Goal: Communication & Community: Answer question/provide support

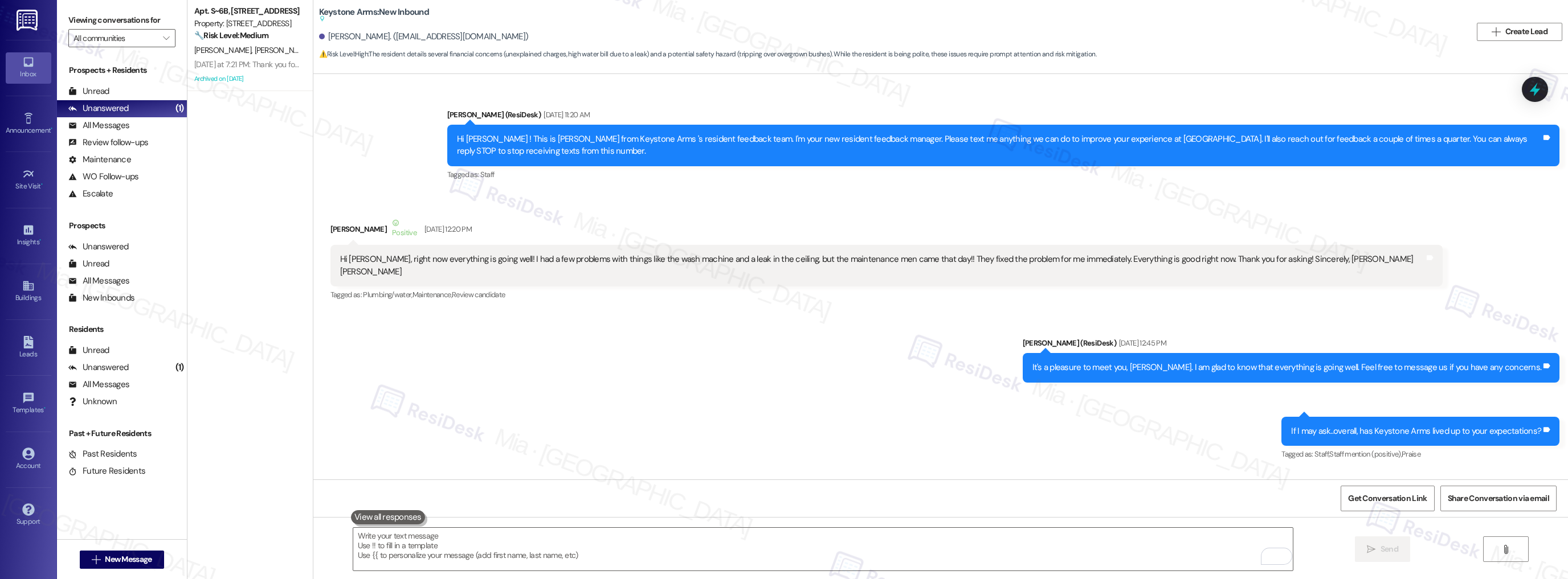
scroll to position [18886, 0]
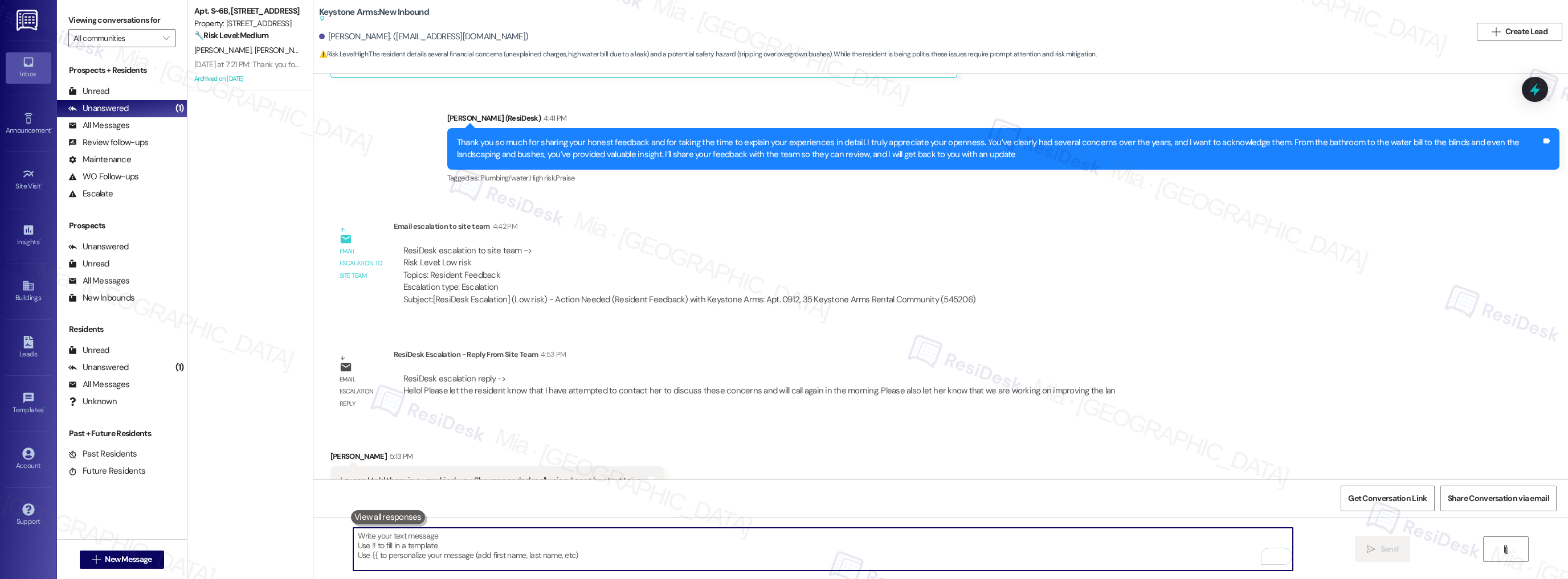
click at [378, 546] on textarea "To enrich screen reader interactions, please activate Accessibility in Grammarl…" at bounding box center [823, 549] width 940 height 43
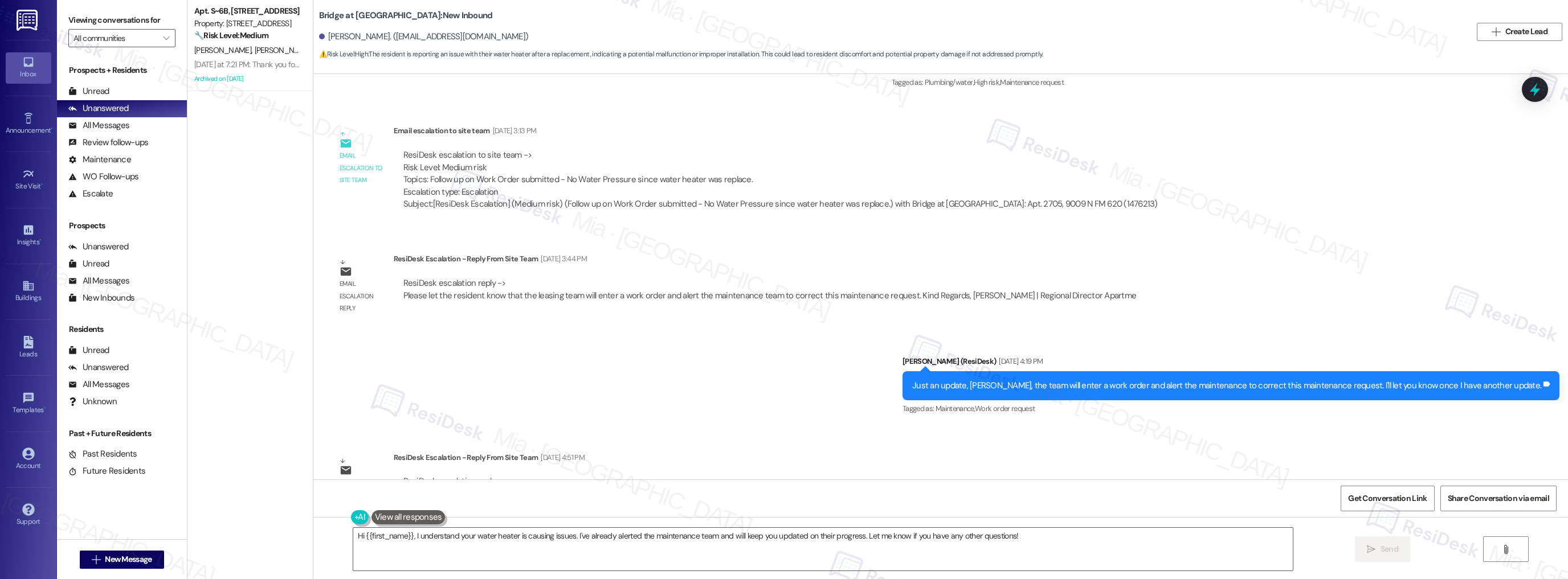
scroll to position [633, 0]
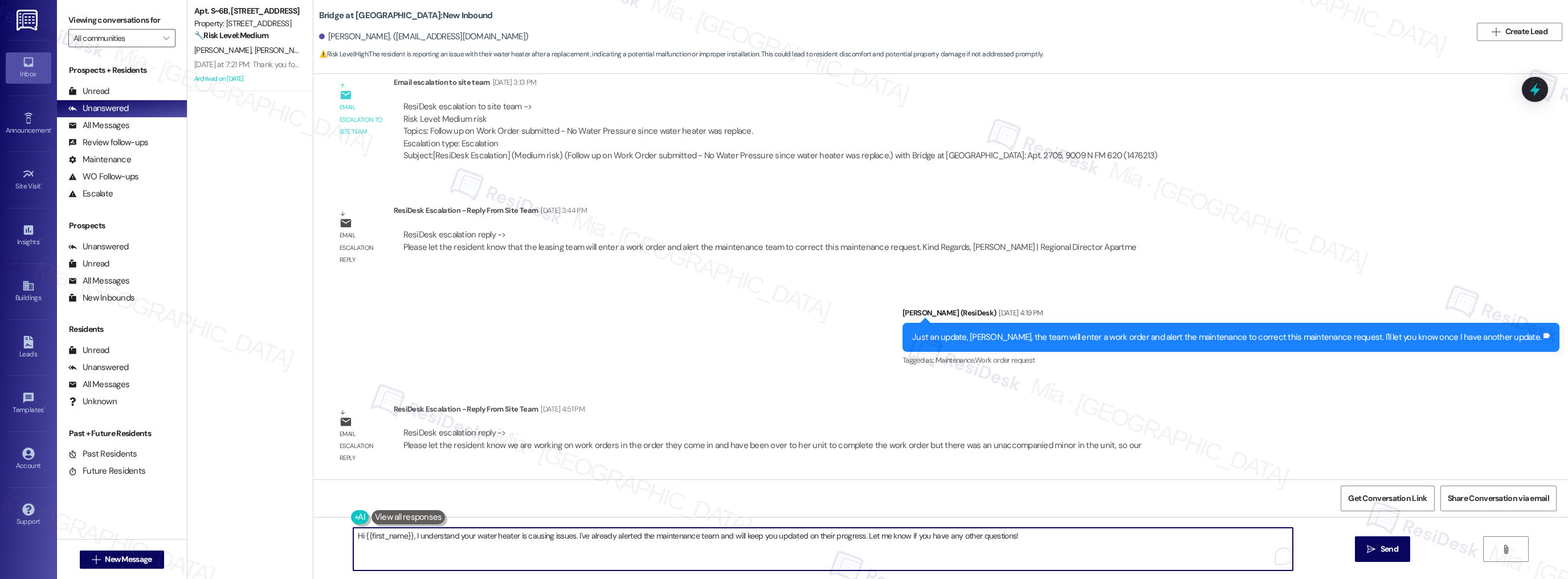
drag, startPoint x: 440, startPoint y: 538, endPoint x: 1025, endPoint y: 538, distance: 585.0
click at [1025, 538] on textarea "Hi {{first_name}}, I understand your water heater is causing issues. I've alrea…" at bounding box center [823, 549] width 940 height 43
paste textarea "Please let the resident know we are working on work orders in the order they co…"
drag, startPoint x: 410, startPoint y: 535, endPoint x: 501, endPoint y: 536, distance: 91.0
click at [501, 536] on textarea "Hi {{first_name}}, Please let the resident know we are working on work orders i…" at bounding box center [823, 549] width 940 height 43
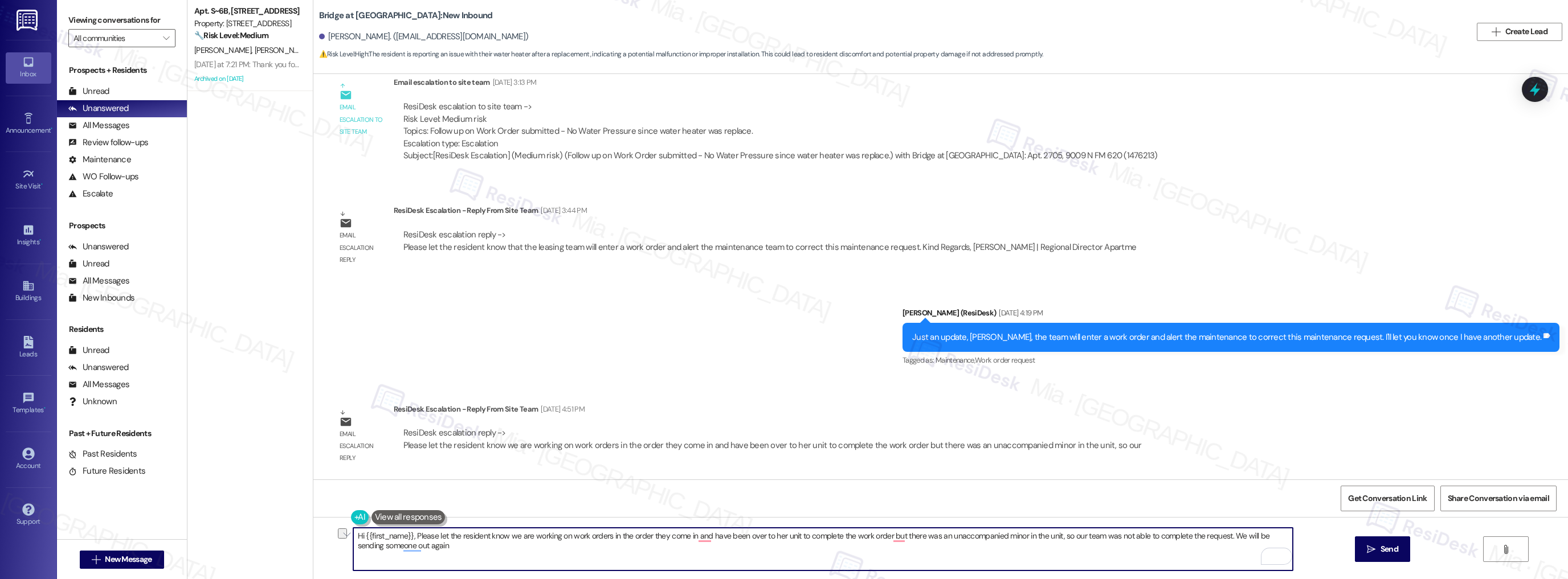
click at [441, 542] on textarea "Hi {{first_name}}, Please let the resident know we are working on work orders i…" at bounding box center [823, 549] width 940 height 43
drag, startPoint x: 408, startPoint y: 536, endPoint x: 513, endPoint y: 536, distance: 105.0
click at [513, 536] on textarea "Hi {{first_name}}, Please let the resident know we are working on work orders i…" at bounding box center [823, 549] width 940 height 43
click at [459, 502] on button "is" at bounding box center [486, 501] width 96 height 18
click at [640, 504] on span "has" at bounding box center [636, 501] width 16 height 10
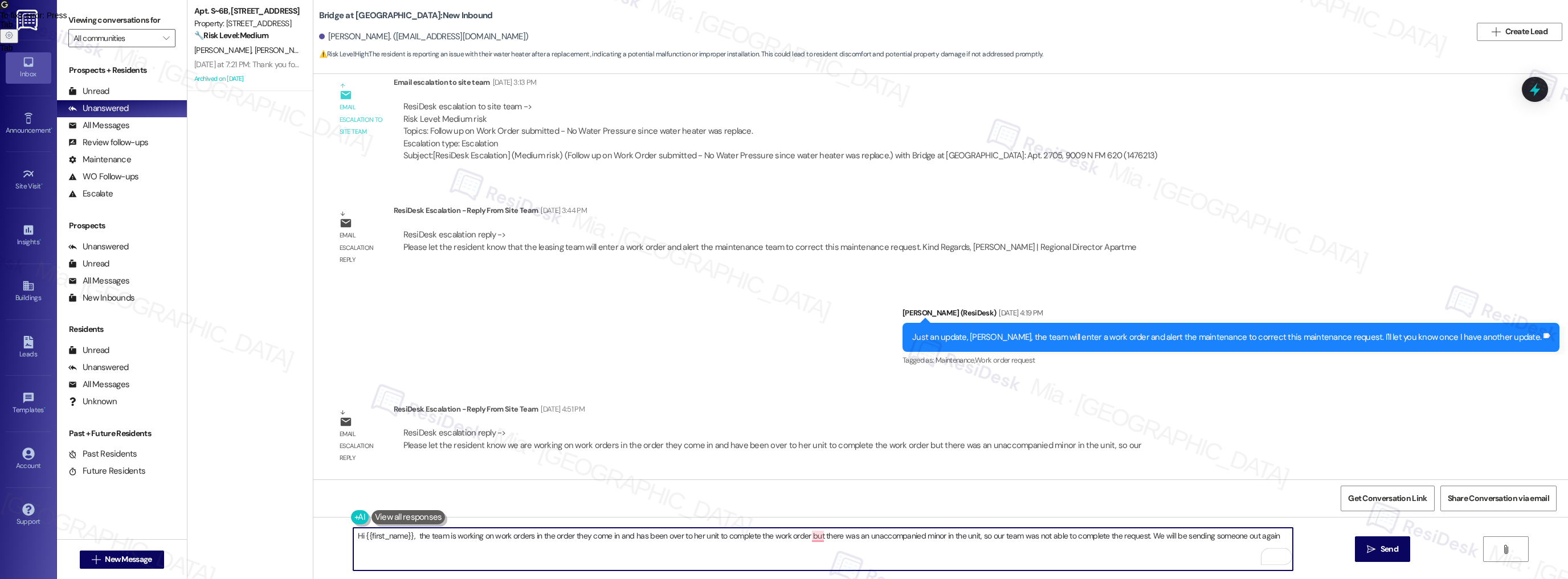
click at [690, 535] on textarea "Hi {{first_name}}, the team is working on work orders in the order they come in…" at bounding box center [823, 549] width 940 height 43
click at [828, 501] on span "but" at bounding box center [821, 501] width 13 height 10
click at [1153, 537] on textarea "Hi {{first_name}}, the team is working on work orders in the order they come in…" at bounding box center [823, 549] width 940 height 43
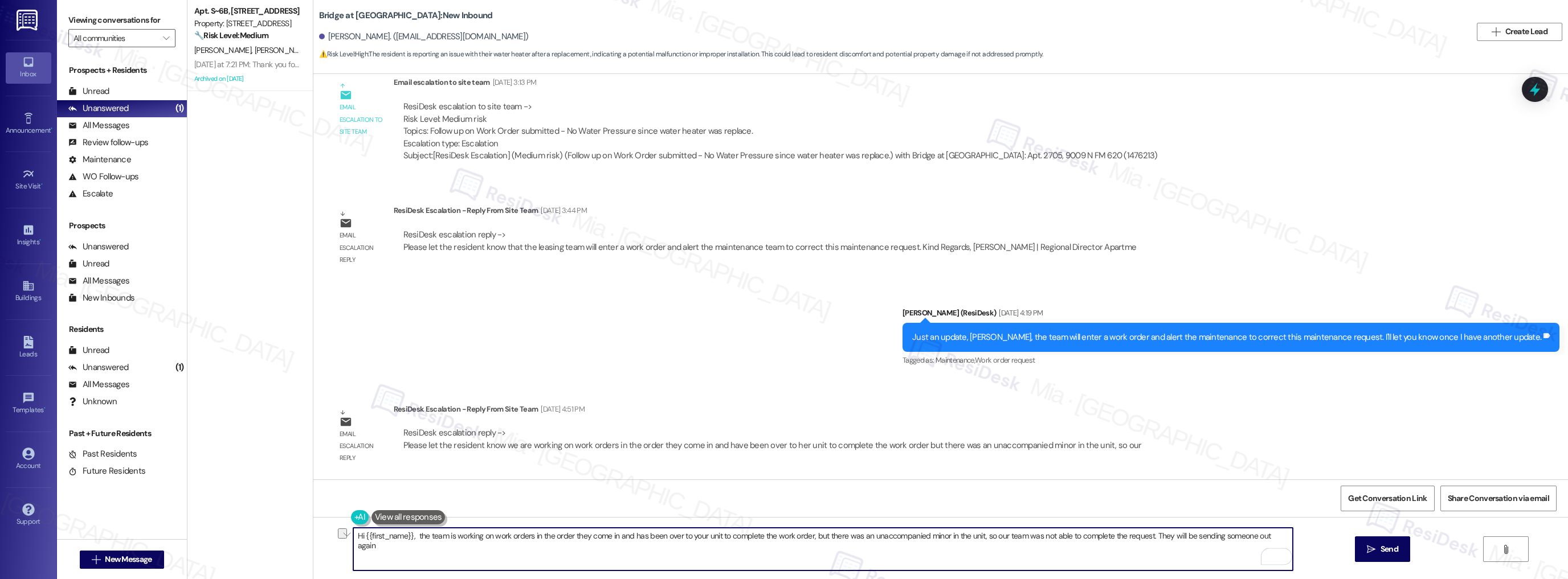
drag, startPoint x: 1254, startPoint y: 537, endPoint x: 1278, endPoint y: 535, distance: 24.1
click at [1278, 535] on textarea "Hi {{first_name}}, the team is working on work orders in the order they come in…" at bounding box center [823, 549] width 940 height 43
click at [1283, 538] on textarea "Hi {{first_name}}, the team is working on work orders in the order they come in…" at bounding box center [823, 549] width 940 height 43
type textarea "Hi {{first_name}}, the team is working on work orders in the order they come in…"
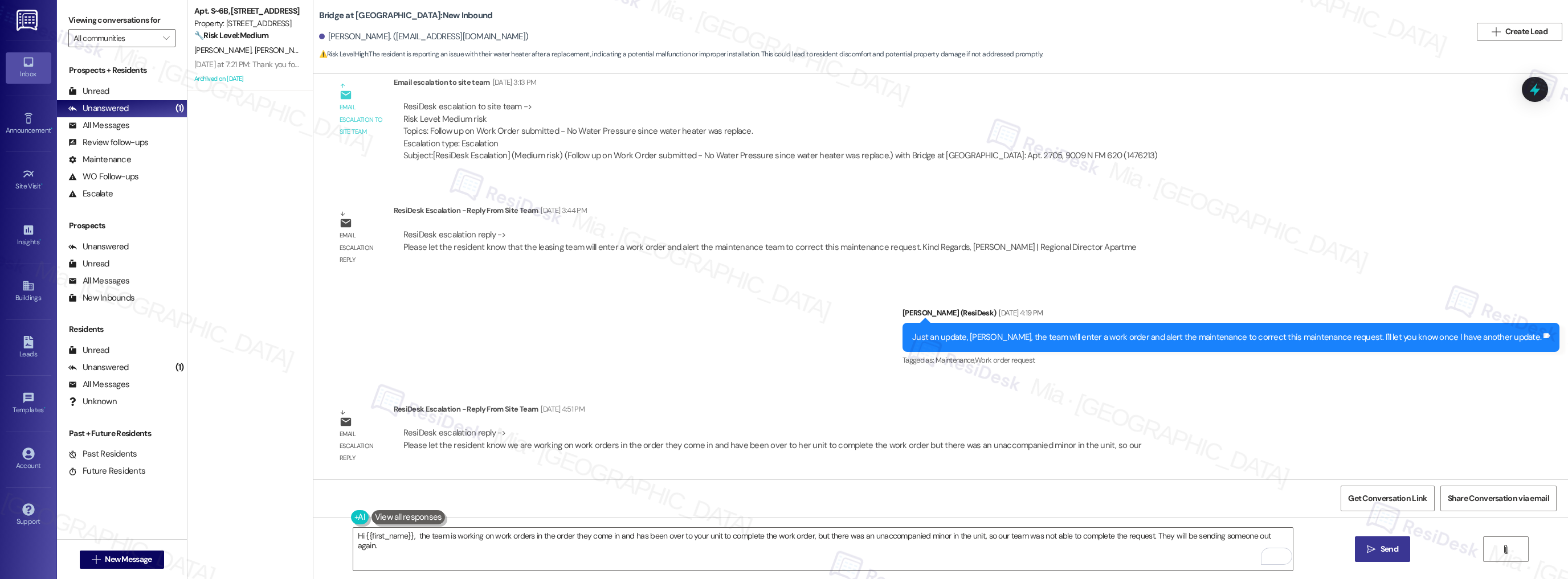
click at [1383, 549] on span "Send" at bounding box center [1389, 549] width 18 height 12
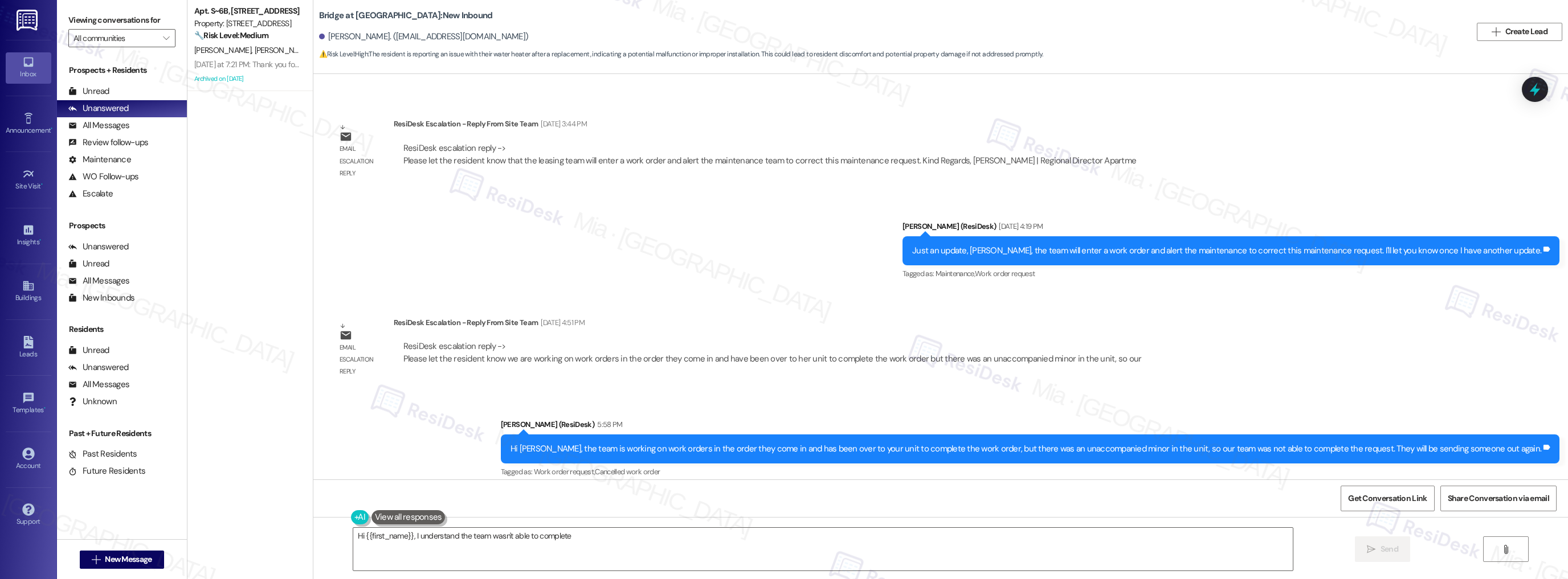
scroll to position [729, 0]
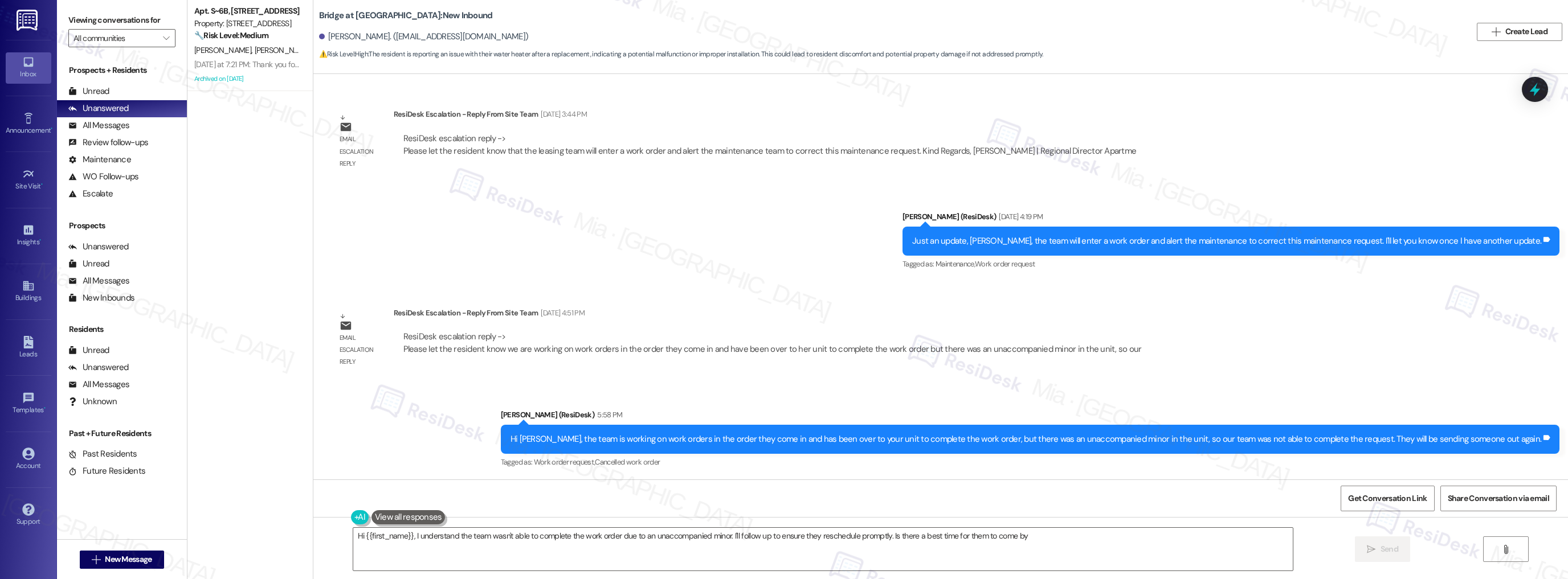
type textarea "Hi {{first_name}}, I understand the team wasn't able to complete the work order…"
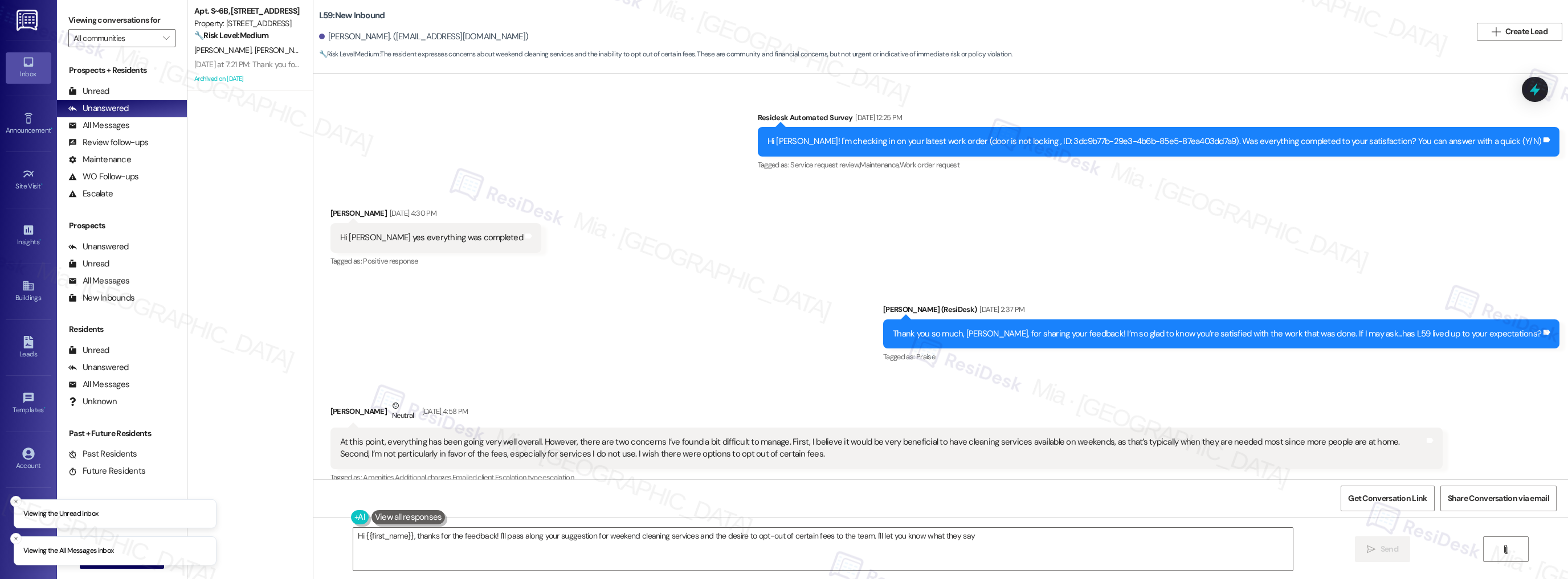
type textarea "Hi {{first_name}}, thanks for the feedback! I'll pass along your suggestion for…"
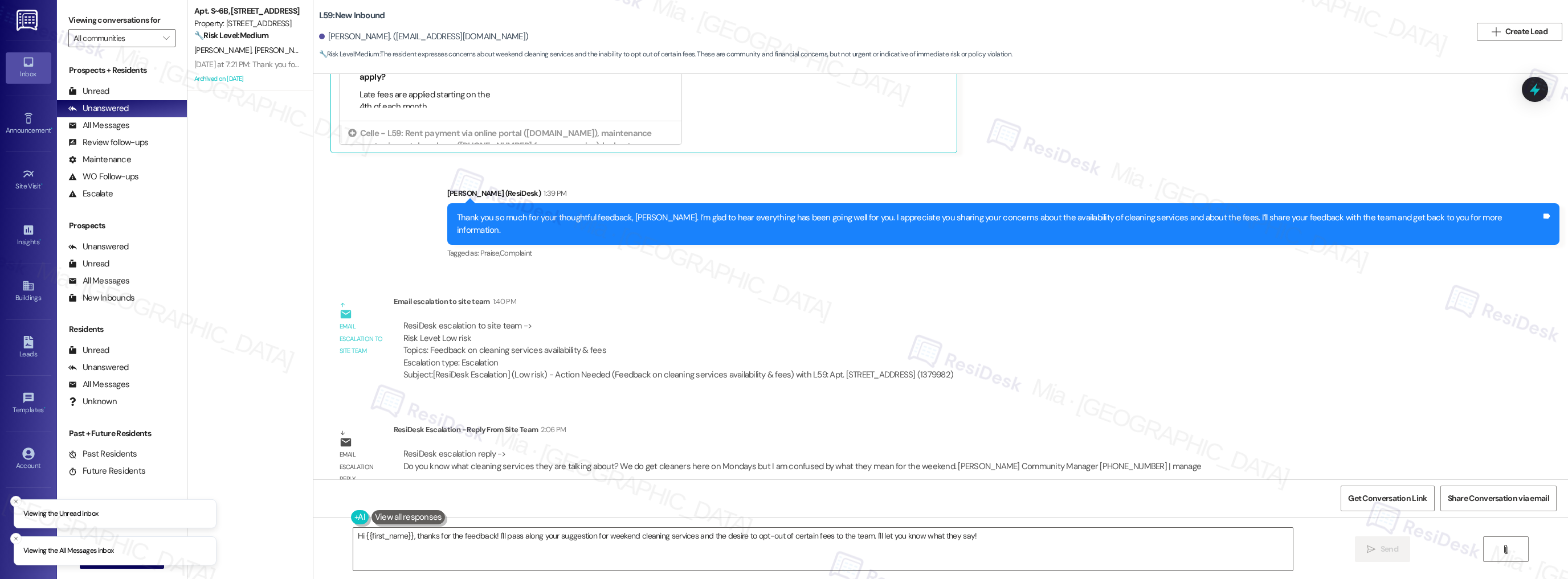
scroll to position [3525, 0]
